Goal: Task Accomplishment & Management: Manage account settings

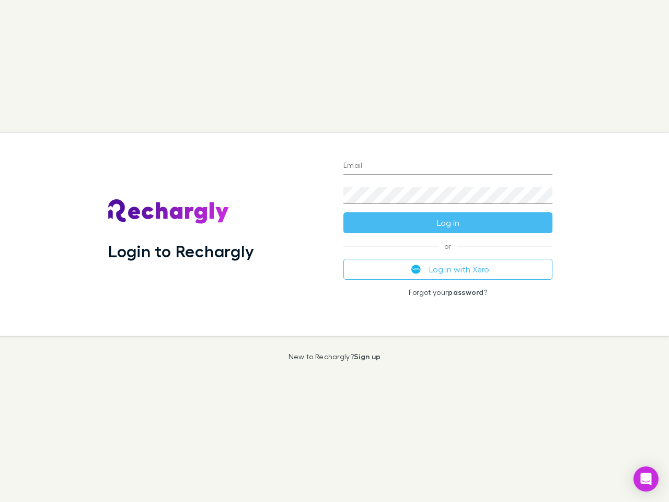
click at [335, 251] on div "Login to Rechargly" at bounding box center [217, 234] width 235 height 203
click at [448, 166] on input "Email" at bounding box center [448, 166] width 209 height 17
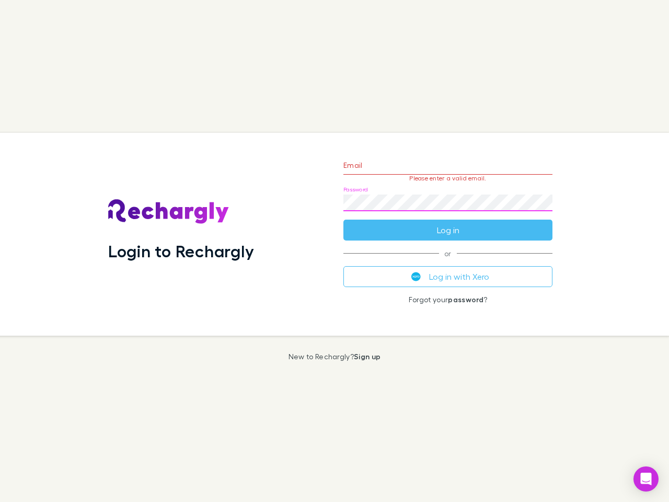
click at [448, 223] on form "Email Please enter a valid email. Password Log in" at bounding box center [448, 195] width 209 height 91
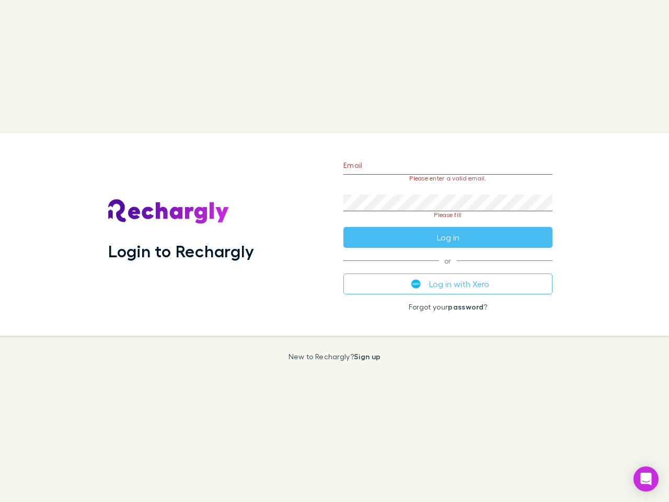
click at [448, 269] on div "Email Please enter a valid email. Password Please fill Log in or Log in with Xe…" at bounding box center [448, 234] width 226 height 203
